Goal: Complete application form

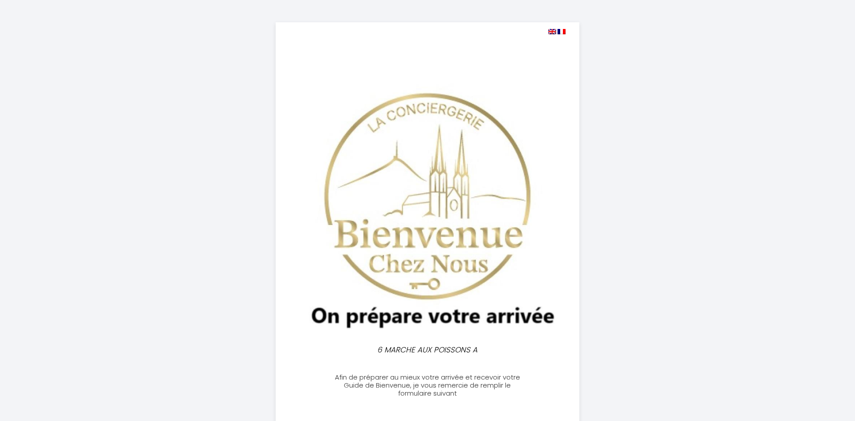
select select
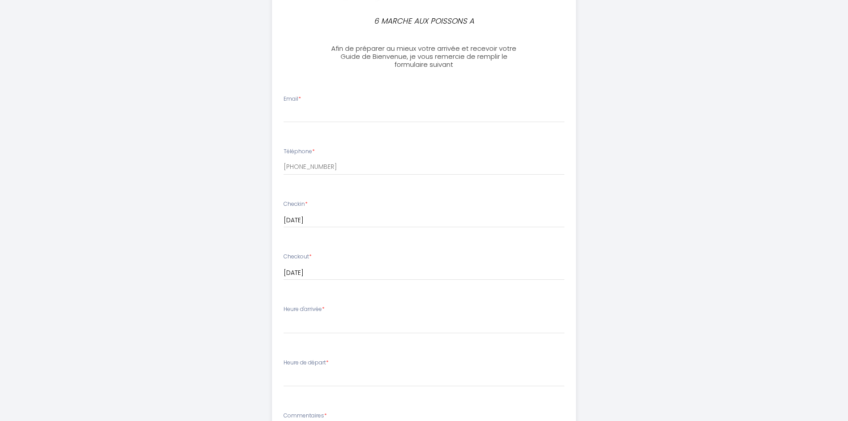
scroll to position [551, 0]
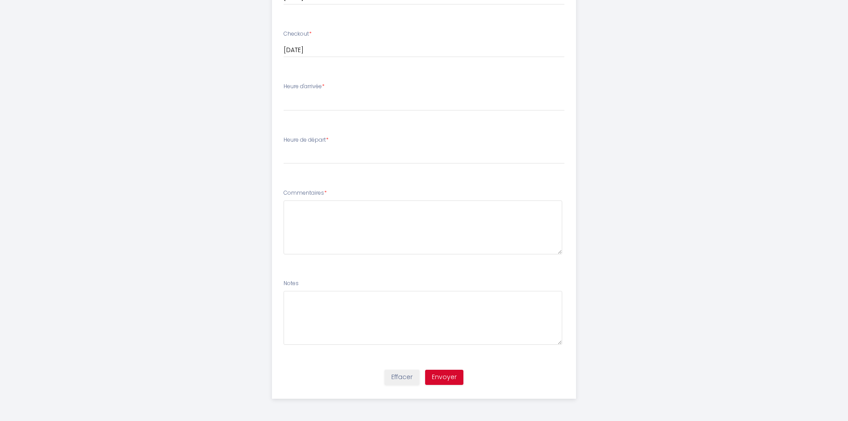
click at [319, 142] on label "Heure de départ *" at bounding box center [306, 140] width 45 height 8
click at [328, 78] on li "Heure d'arrivée * 17:00 17:30 18:00 18:30 19:00 19:30 20:00 20:30 21:00 21:30 2…" at bounding box center [423, 101] width 303 height 48
click at [325, 90] on label "Heure d'arrivée *" at bounding box center [304, 86] width 41 height 8
click at [295, 105] on select "17:00 17:30 18:00 18:30 19:00 19:30 20:00 20:30 21:00 21:30 22:00 22:30 23:00 2…" at bounding box center [424, 102] width 281 height 17
select select "17:30"
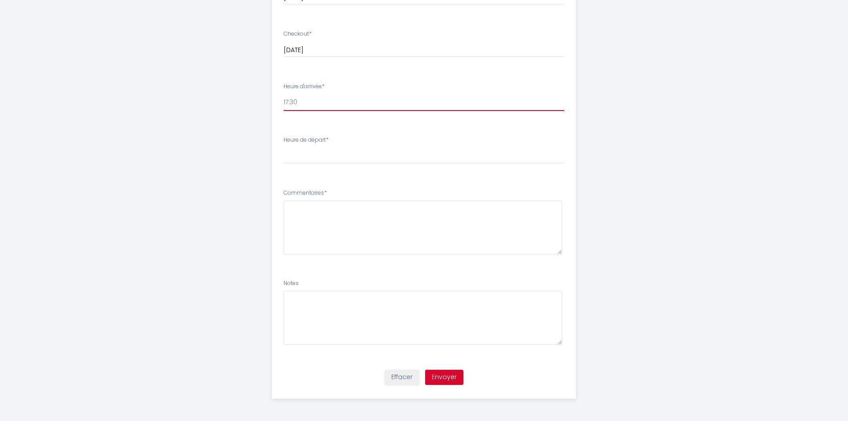
click at [284, 94] on select "17:00 17:30 18:00 18:30 19:00 19:30 20:00 20:30 21:00 21:30 22:00 22:30 23:00 2…" at bounding box center [424, 102] width 281 height 17
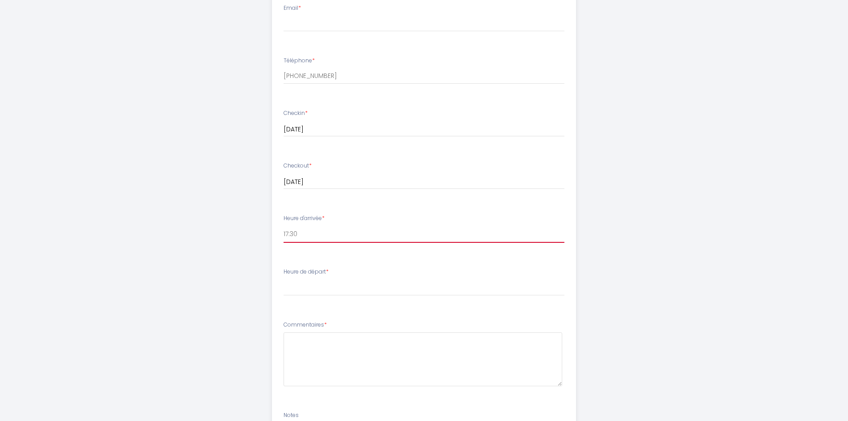
scroll to position [418, 0]
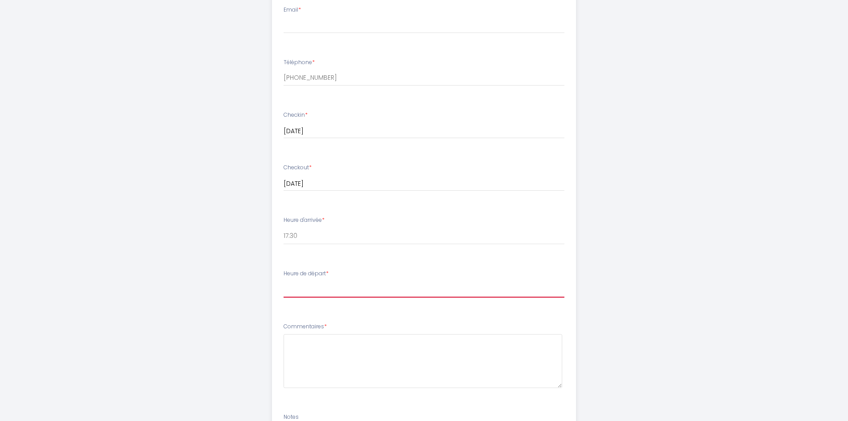
drag, startPoint x: 308, startPoint y: 294, endPoint x: 309, endPoint y: 290, distance: 4.6
click at [308, 294] on select "00:00 00:30 01:00 01:30 02:00 02:30 03:00 03:30 04:00 04:30 05:00 05:30 06:00 0…" at bounding box center [424, 288] width 281 height 17
select select "11:00"
click at [284, 280] on select "00:00 00:30 01:00 01:30 02:00 02:30 03:00 03:30 04:00 04:30 05:00 05:30 06:00 0…" at bounding box center [424, 288] width 281 height 17
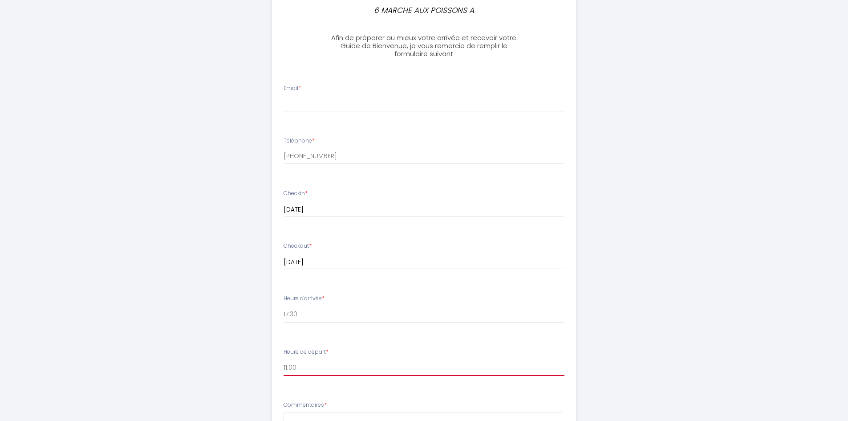
scroll to position [195, 0]
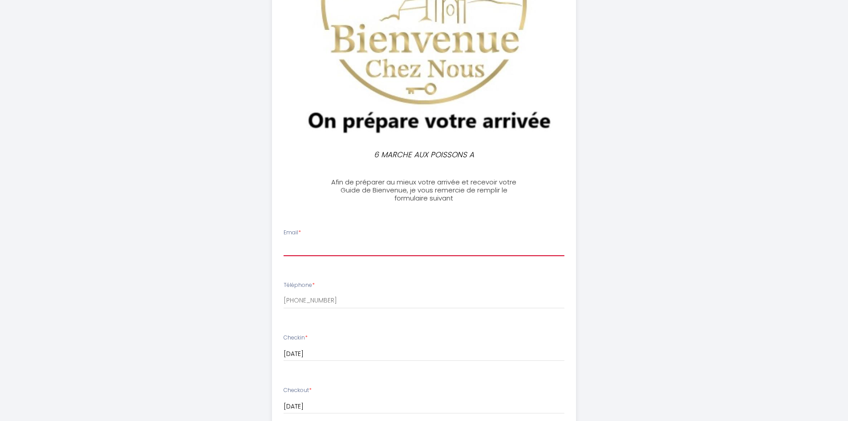
click at [307, 245] on input "Email *" at bounding box center [424, 248] width 281 height 16
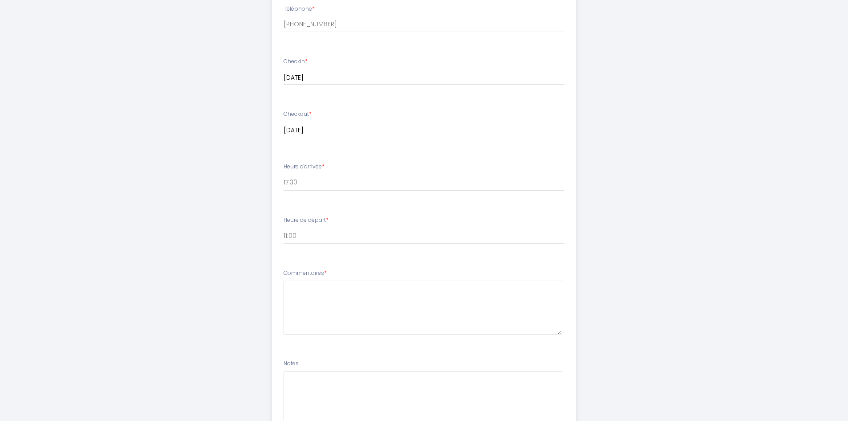
scroll to position [507, 0]
type input "[EMAIL_ADDRESS][DOMAIN_NAME]"
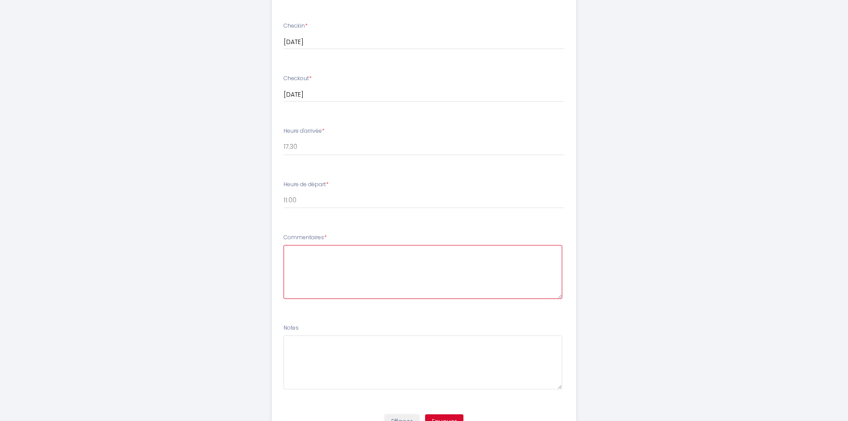
click at [319, 257] on textarea at bounding box center [423, 272] width 279 height 54
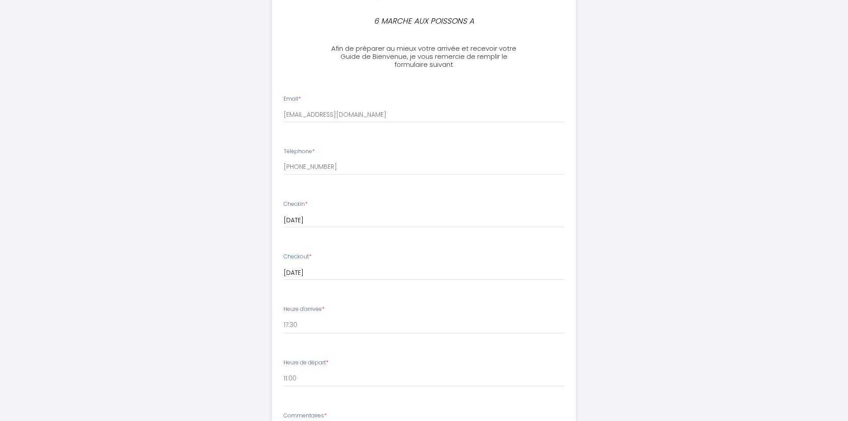
scroll to position [551, 0]
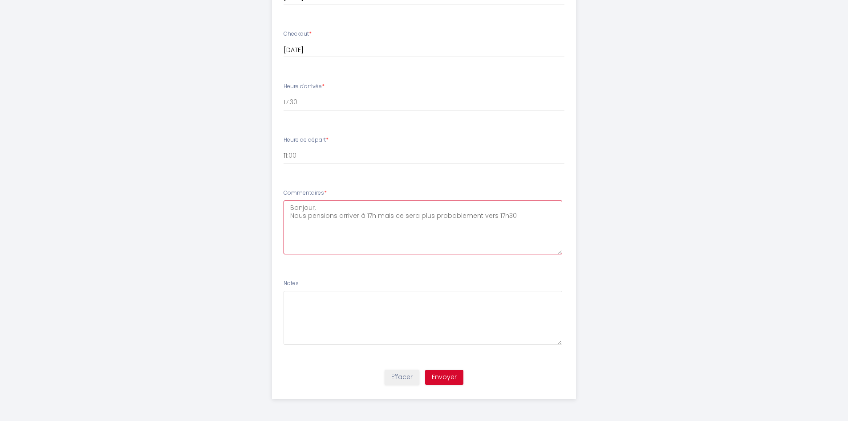
type textarea "Bonjour, Nous pensions arriver à 17h mais ce sera plus probablement vers 17h30"
click at [454, 379] on button "Envoyer" at bounding box center [444, 377] width 38 height 15
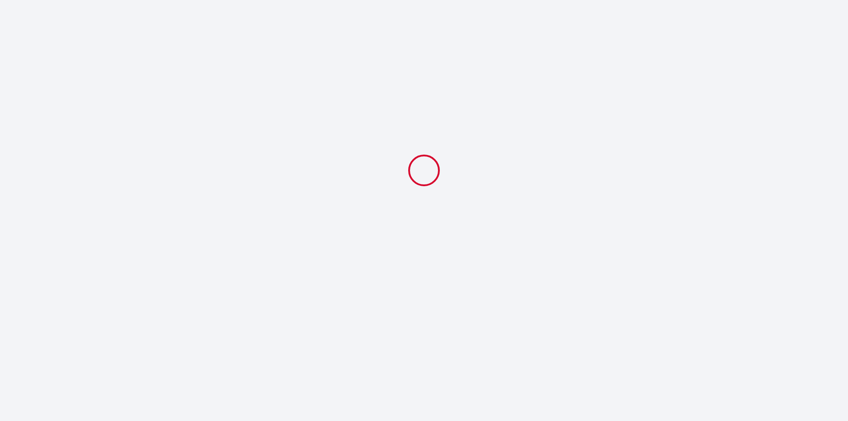
scroll to position [0, 0]
select select "17:30"
select select "11:00"
